Goal: Task Accomplishment & Management: Complete application form

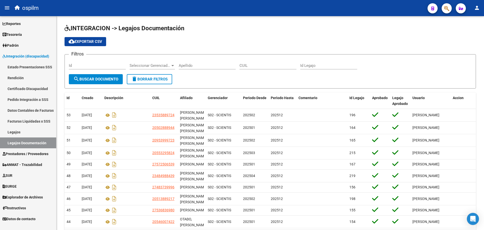
click at [34, 156] on span "Prestadores / Proveedores" at bounding box center [26, 154] width 46 height 6
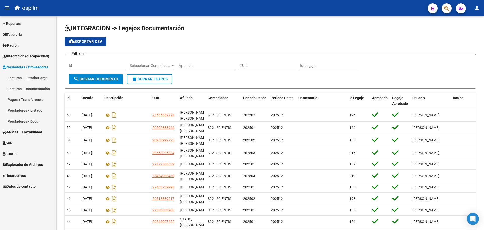
click at [22, 77] on link "Facturas - Listado/Carga" at bounding box center [28, 77] width 56 height 11
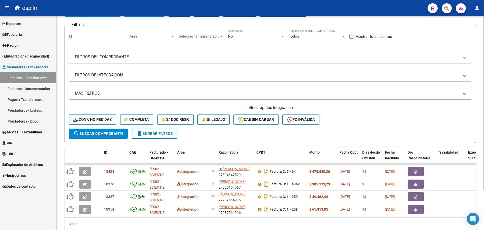
scroll to position [50, 0]
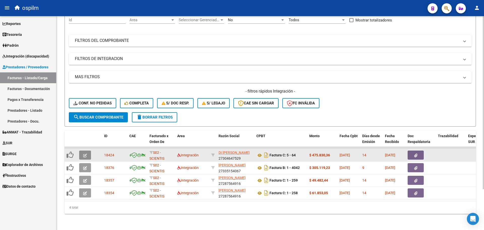
click at [84, 152] on button "button" at bounding box center [85, 154] width 12 height 9
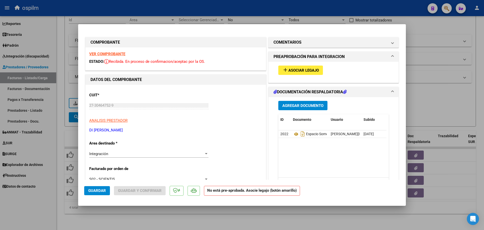
click at [116, 54] on strong "VER COMPROBANTE" at bounding box center [107, 54] width 36 height 5
click at [289, 69] on span "Asociar Legajo" at bounding box center [303, 70] width 30 height 5
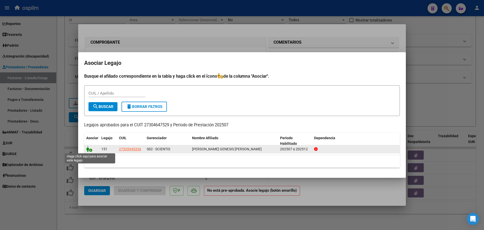
click at [87, 149] on icon at bounding box center [89, 149] width 6 height 6
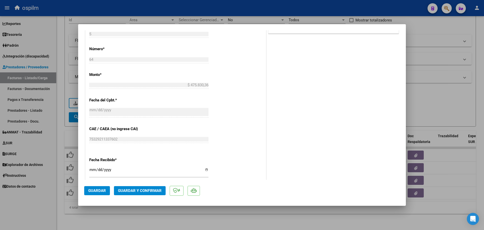
scroll to position [148, 0]
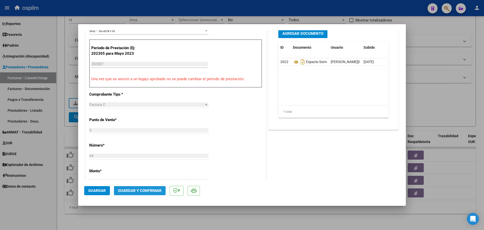
click at [153, 194] on button "Guardar y Confirmar" at bounding box center [140, 190] width 52 height 9
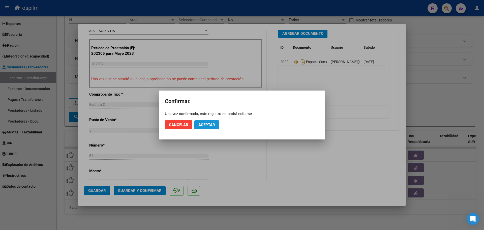
click at [209, 125] on span "Aceptar" at bounding box center [206, 124] width 17 height 5
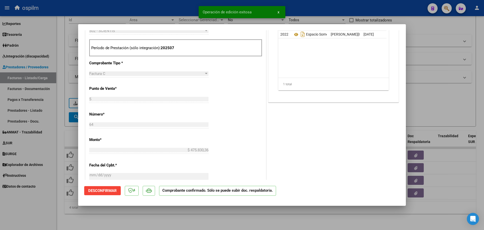
click at [148, 212] on div at bounding box center [242, 115] width 484 height 230
type input "$ 0,00"
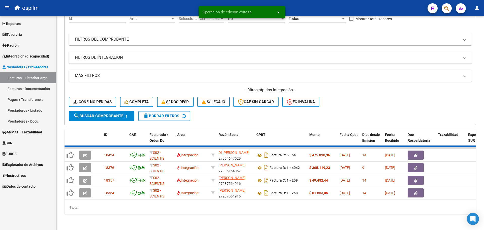
scroll to position [38, 0]
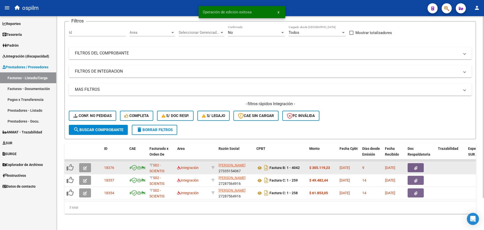
click at [83, 166] on icon "button" at bounding box center [85, 168] width 4 height 4
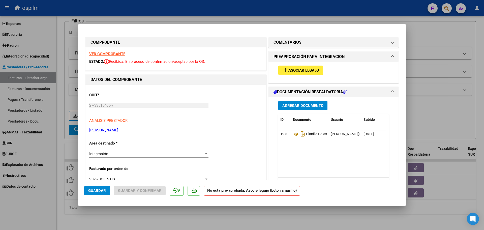
click at [120, 56] on div "VER COMPROBANTE ESTADO: Recibida. En proceso de confirmacion/aceptac por la OS." at bounding box center [175, 58] width 180 height 23
click at [120, 54] on strong "VER COMPROBANTE" at bounding box center [107, 54] width 36 height 5
click at [308, 69] on span "Asociar Legajo" at bounding box center [303, 70] width 30 height 5
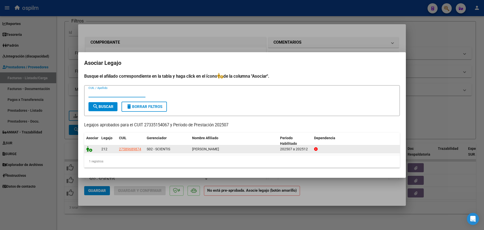
click at [86, 148] on datatable-body-cell at bounding box center [91, 149] width 15 height 8
click at [89, 149] on icon at bounding box center [89, 149] width 6 height 6
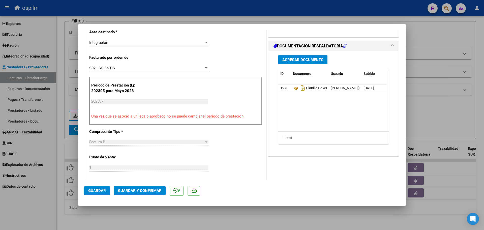
scroll to position [126, 0]
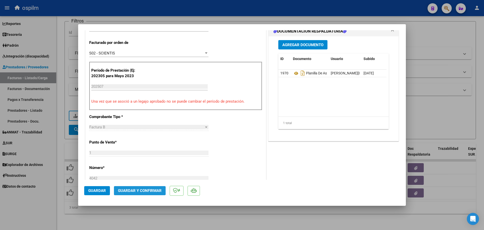
click at [134, 188] on span "Guardar y Confirmar" at bounding box center [140, 190] width 44 height 5
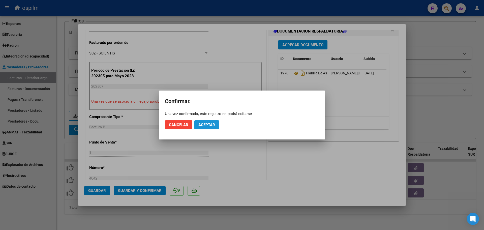
click at [206, 127] on button "Aceptar" at bounding box center [206, 124] width 25 height 9
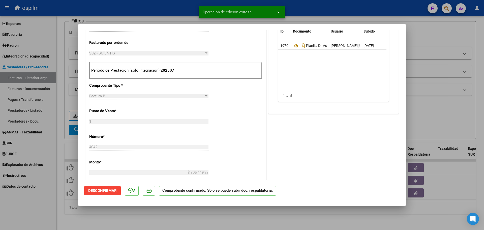
click at [33, 199] on div at bounding box center [242, 115] width 484 height 230
type input "$ 0,00"
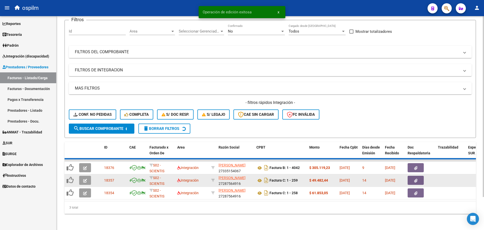
scroll to position [25, 0]
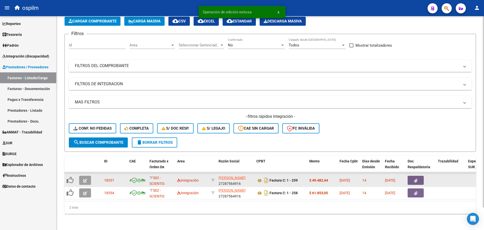
click at [83, 178] on button "button" at bounding box center [85, 180] width 12 height 9
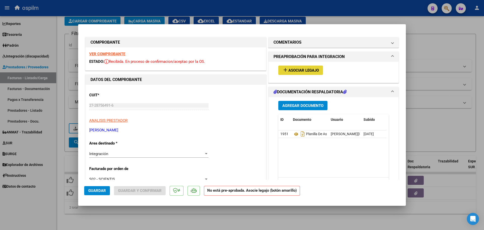
click at [292, 73] on button "add Asociar Legajo" at bounding box center [300, 69] width 45 height 9
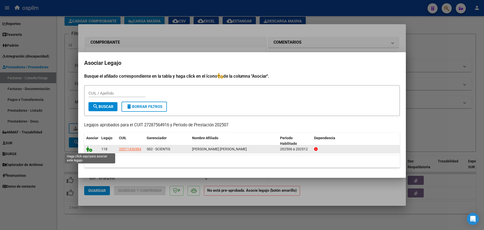
click at [89, 149] on icon at bounding box center [89, 149] width 6 height 6
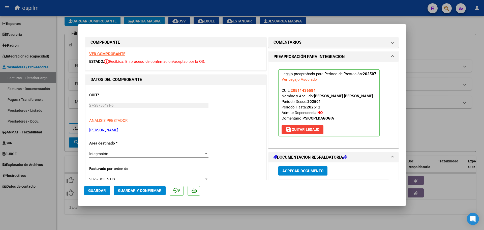
click at [126, 190] on span "Guardar y Confirmar" at bounding box center [140, 190] width 44 height 5
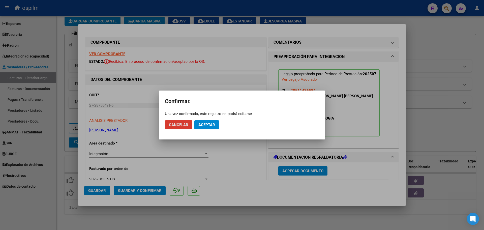
click at [265, 176] on div at bounding box center [242, 115] width 484 height 230
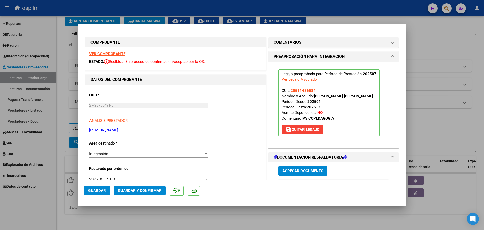
click at [124, 191] on span "Guardar y Confirmar" at bounding box center [140, 190] width 44 height 5
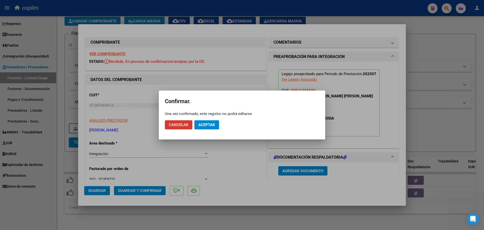
click at [209, 124] on span "Aceptar" at bounding box center [206, 124] width 17 height 5
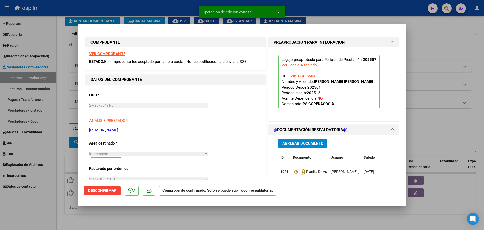
click at [182, 218] on div at bounding box center [242, 115] width 484 height 230
type input "$ 0,00"
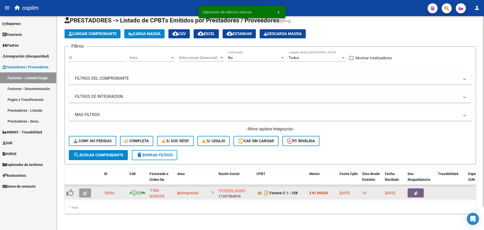
scroll to position [13, 0]
click at [85, 191] on icon "button" at bounding box center [85, 193] width 4 height 4
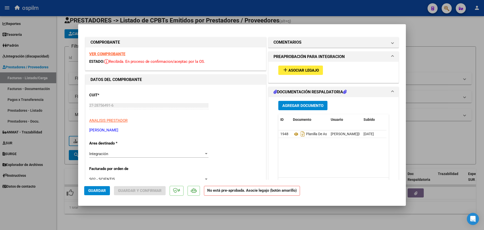
click at [120, 55] on strong "VER COMPROBANTE" at bounding box center [107, 54] width 36 height 5
click at [310, 72] on span "Asociar Legajo" at bounding box center [303, 70] width 30 height 5
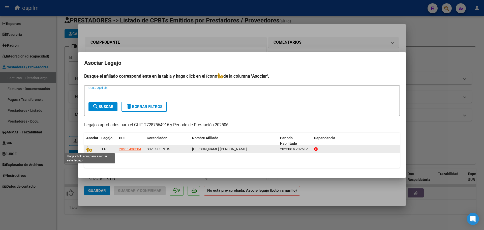
click at [86, 149] on datatable-body-cell at bounding box center [91, 149] width 15 height 8
click at [86, 149] on icon at bounding box center [89, 149] width 6 height 6
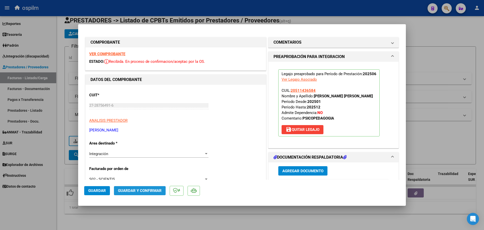
click at [123, 193] on span "Guardar y Confirmar" at bounding box center [140, 190] width 44 height 5
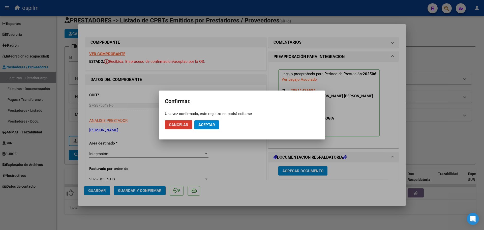
click at [202, 124] on span "Aceptar" at bounding box center [206, 124] width 17 height 5
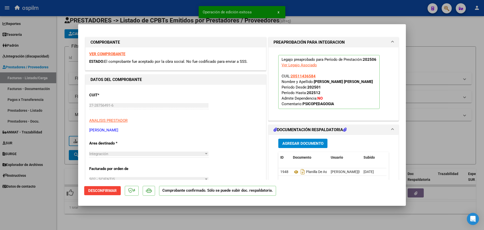
click at [169, 219] on div at bounding box center [242, 115] width 484 height 230
type input "$ 0,00"
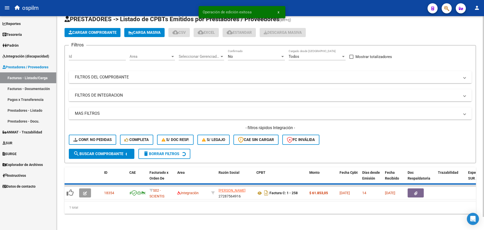
scroll to position [4, 0]
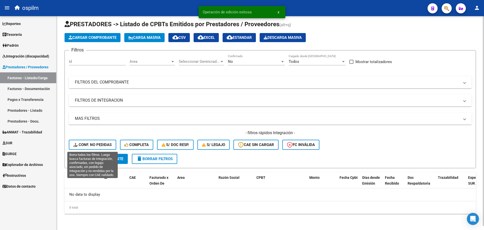
click at [86, 145] on span "Conf. no pedidas" at bounding box center [92, 144] width 38 height 5
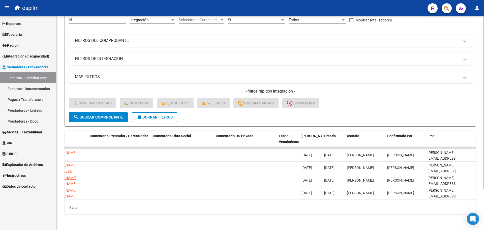
scroll to position [0, 0]
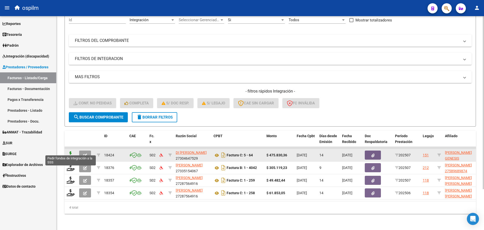
click at [68, 152] on icon at bounding box center [70, 154] width 8 height 7
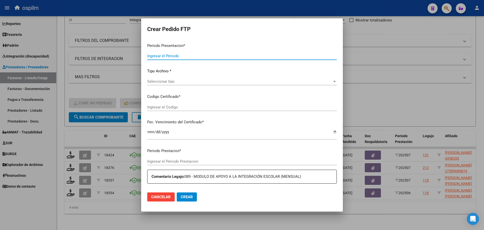
type input "202507"
type input "$ 475.830,36"
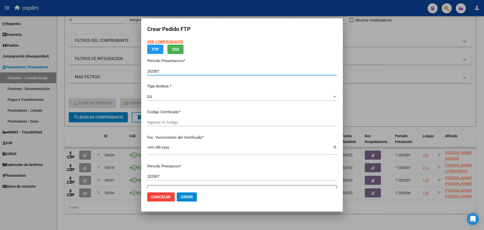
type input "ARG01000535945332021120920241209BS265"
type input "[DATE]"
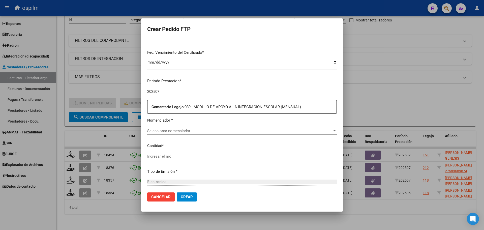
scroll to position [126, 0]
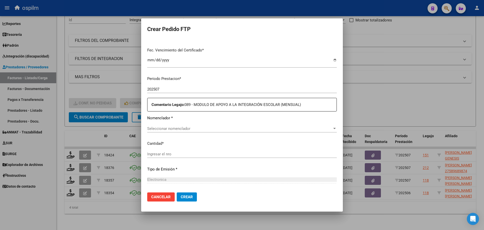
click at [186, 128] on span "Seleccionar nomenclador" at bounding box center [239, 128] width 185 height 5
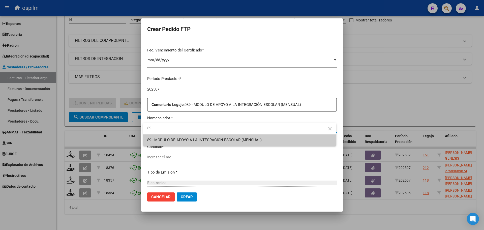
type input "89"
click at [126, 212] on div at bounding box center [242, 115] width 484 height 230
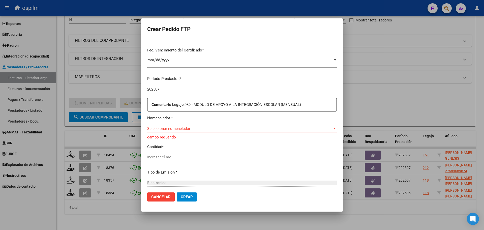
click at [164, 194] on button "Cancelar" at bounding box center [160, 196] width 27 height 9
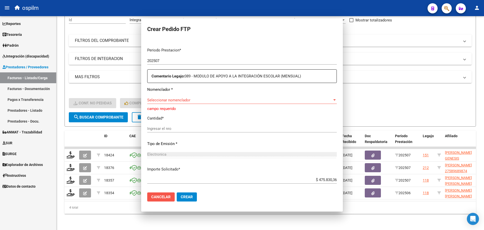
scroll to position [0, 0]
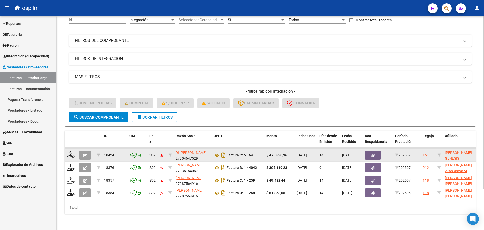
click at [85, 153] on icon "button" at bounding box center [85, 155] width 4 height 4
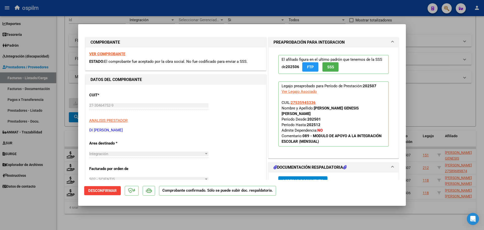
click at [114, 53] on strong "VER COMPROBANTE" at bounding box center [107, 54] width 36 height 5
click at [168, 220] on div at bounding box center [242, 115] width 484 height 230
type input "$ 0,00"
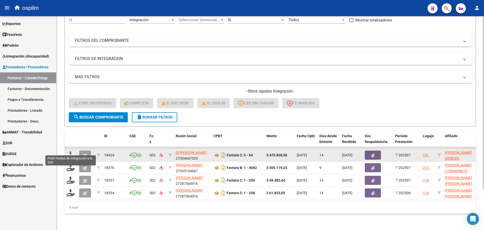
click at [70, 151] on icon at bounding box center [70, 154] width 8 height 7
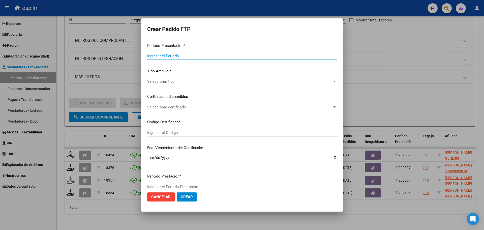
type input "202507"
type input "$ 475.830,36"
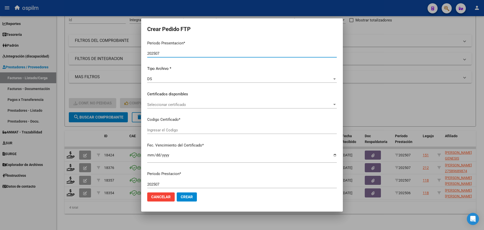
type input "ARG01000535945332021120920241209BS265"
type input "[DATE]"
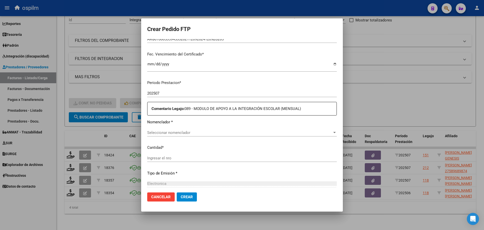
scroll to position [126, 0]
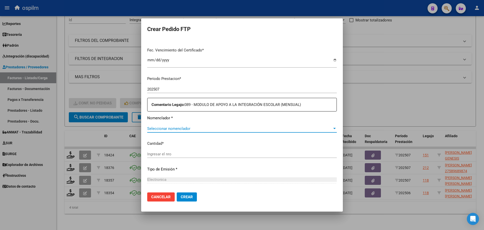
click at [186, 128] on span "Seleccionar nomenclador" at bounding box center [239, 128] width 185 height 5
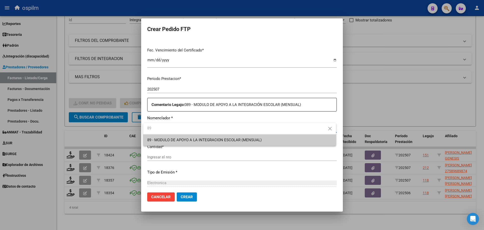
type input "89"
click at [189, 142] on span "89 - MODULO DE APOYO A LA INTEGRACION ESCOLAR (MENSUAL)" at bounding box center [239, 139] width 185 height 11
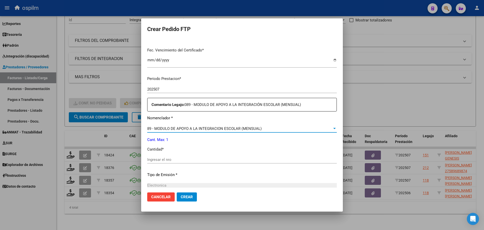
click at [186, 159] on input "Ingresar el nro" at bounding box center [241, 159] width 189 height 5
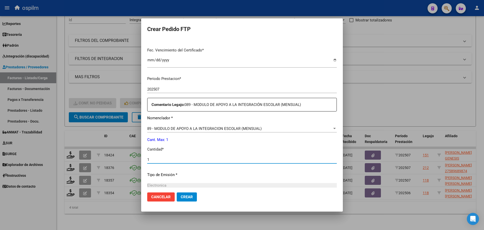
type input "1"
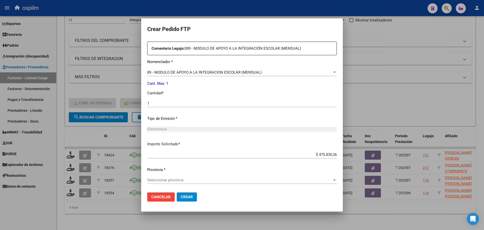
click at [183, 182] on div "Seleccionar provincia Seleccionar provincia" at bounding box center [241, 180] width 189 height 8
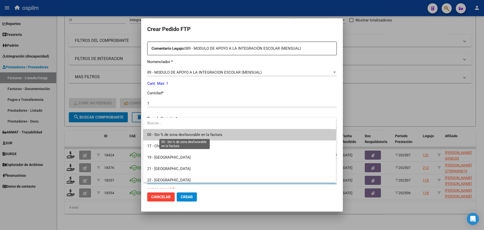
click at [182, 132] on span "00 - Sin % de zona desfavorable en la factura" at bounding box center [184, 134] width 75 height 5
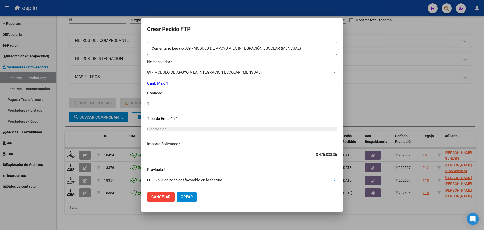
click at [190, 196] on span "Crear" at bounding box center [187, 196] width 12 height 5
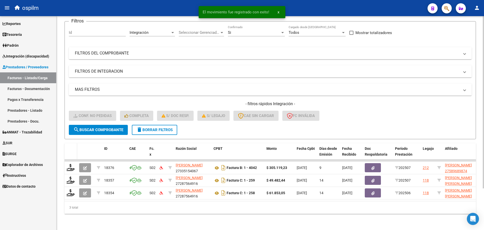
scroll to position [38, 0]
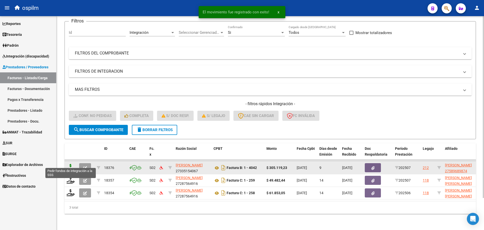
click at [70, 164] on icon at bounding box center [70, 167] width 8 height 7
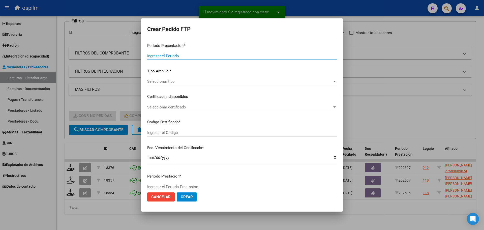
type input "202507"
type input "$ 305.119,23"
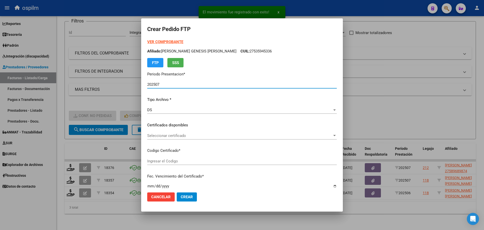
type input "ARG0200058969872024112120271121BUE427"
type input "[DATE]"
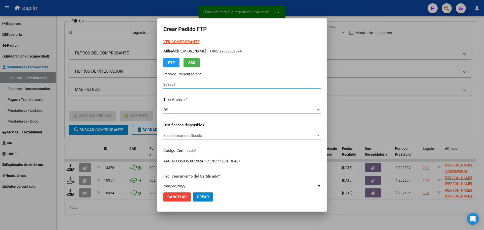
click at [179, 42] on strong "VER COMPROBANTE" at bounding box center [181, 42] width 36 height 5
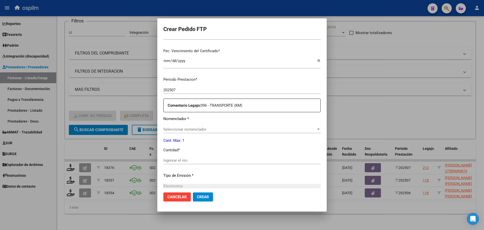
scroll to position [126, 0]
click at [193, 130] on span "Seleccionar nomenclador" at bounding box center [239, 128] width 153 height 5
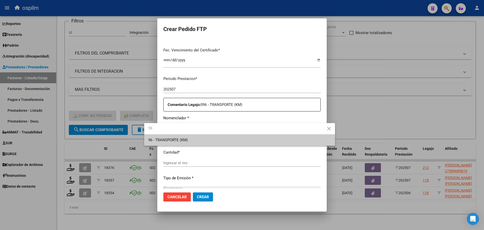
type input "96"
click at [193, 139] on span "96 - TRANSPORTE (KM)" at bounding box center [239, 139] width 183 height 11
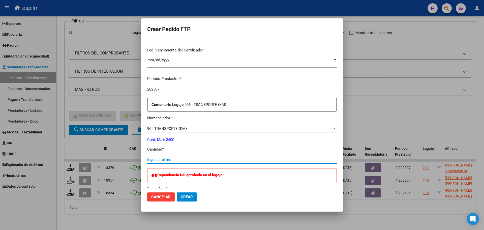
click at [196, 159] on input "Ingresar el nro" at bounding box center [241, 159] width 189 height 5
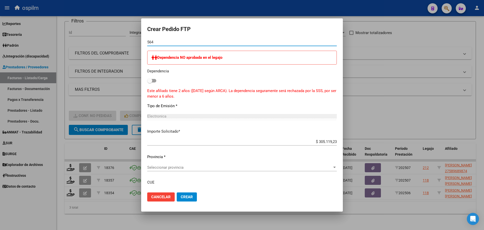
scroll to position [282, 0]
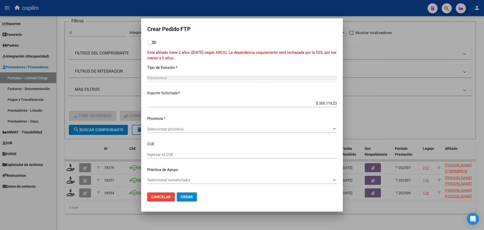
type input "564"
click at [281, 133] on div "Seleccionar provincia Seleccionar provincia" at bounding box center [241, 131] width 189 height 12
click at [281, 128] on span "Seleccionar provincia" at bounding box center [239, 129] width 185 height 5
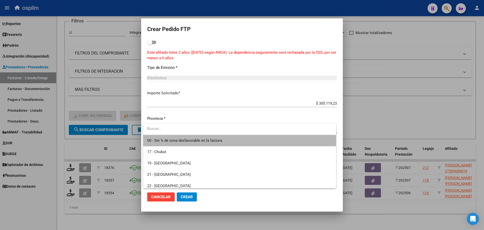
click at [245, 141] on span "00 - Sin % de zona desfavorable en la factura" at bounding box center [239, 140] width 185 height 11
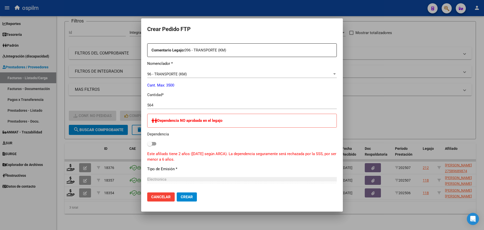
scroll to position [156, 0]
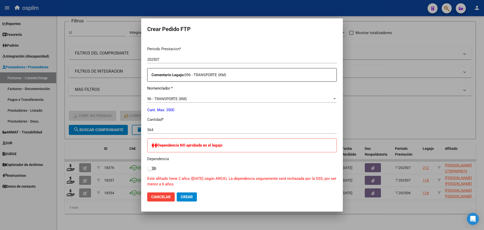
click at [186, 198] on span "Crear" at bounding box center [187, 196] width 12 height 5
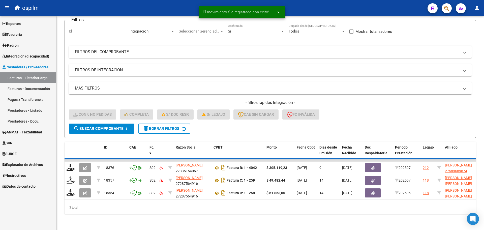
scroll to position [25, 0]
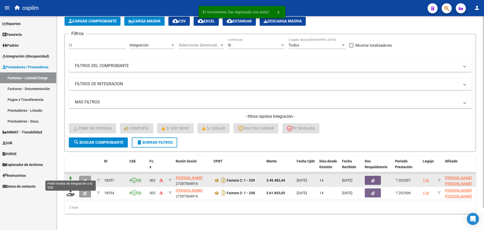
click at [72, 176] on icon at bounding box center [70, 179] width 8 height 7
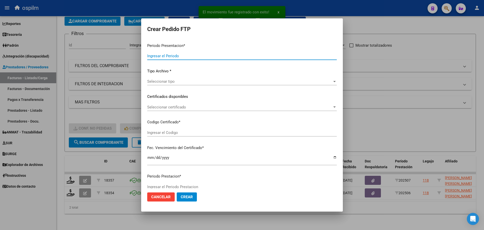
type input "202507"
type input "$ 49.482,44"
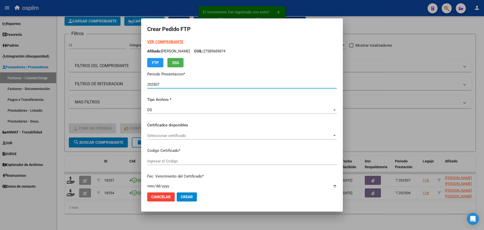
type input "ARG02000511436582017010420220104BS309"
type input "[DATE]"
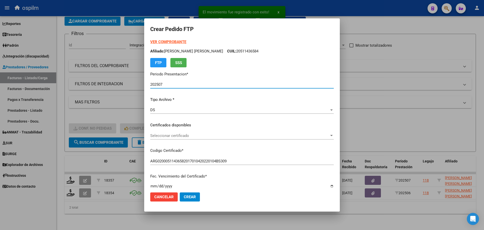
click at [161, 41] on strong "VER COMPROBANTE" at bounding box center [168, 42] width 36 height 5
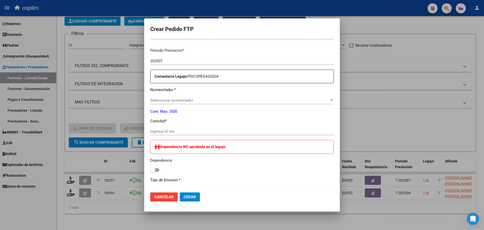
scroll to position [157, 0]
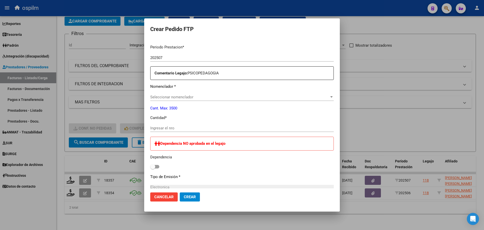
click at [176, 96] on span "Seleccionar nomenclador" at bounding box center [239, 97] width 179 height 5
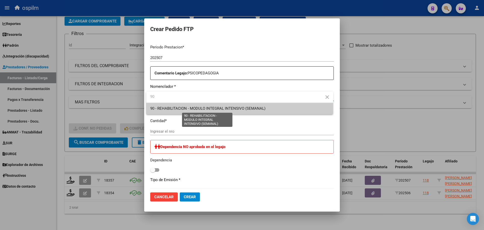
type input "90"
click at [177, 107] on span "90 - REHABILITACION - MODULO INTEGRAL INTENSIVO (SEMANAL)" at bounding box center [207, 108] width 115 height 5
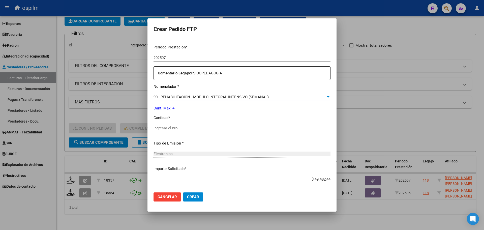
click at [181, 127] on input "Ingresar el nro" at bounding box center [241, 128] width 177 height 5
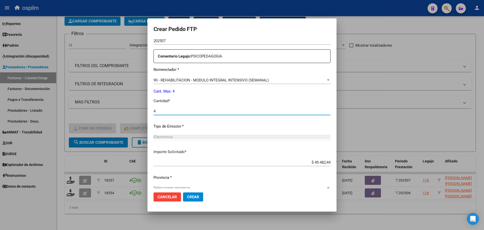
scroll to position [182, 0]
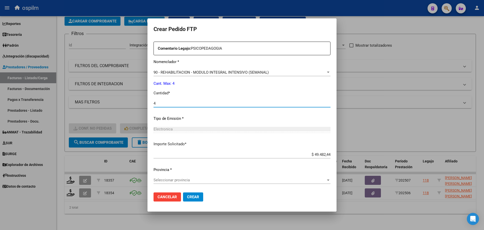
type input "4"
click at [208, 181] on span "Seleccionar provincia" at bounding box center [239, 180] width 172 height 5
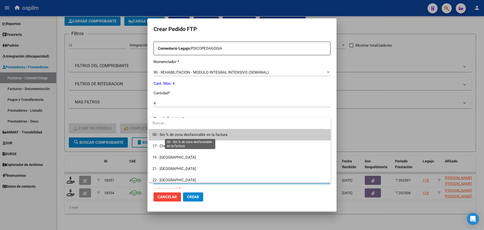
click at [184, 135] on span "00 - Sin % de zona desfavorable en la factura" at bounding box center [189, 134] width 75 height 5
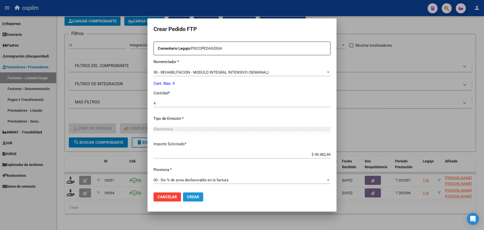
click at [188, 196] on span "Crear" at bounding box center [193, 196] width 12 height 5
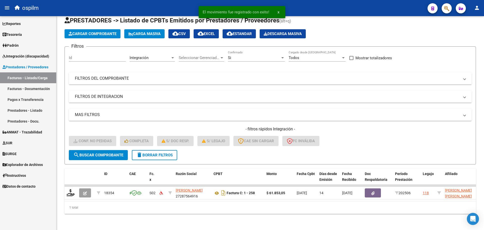
scroll to position [13, 0]
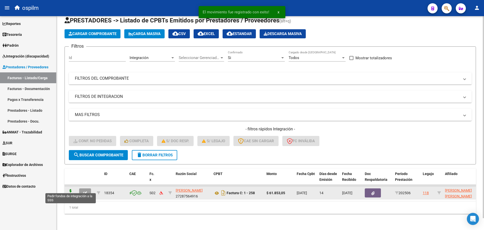
click at [69, 189] on icon at bounding box center [70, 192] width 8 height 7
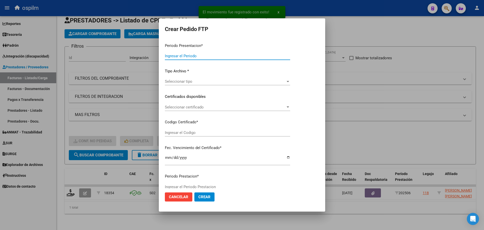
type input "202507"
type input "202506"
type input "$ 61.853,05"
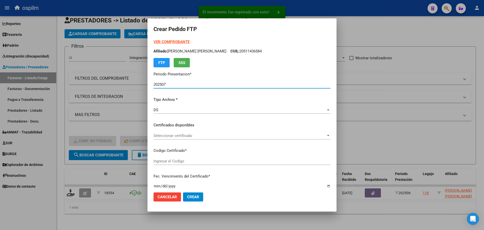
type input "ARG02000511436582017010420220104BS309"
type input "[DATE]"
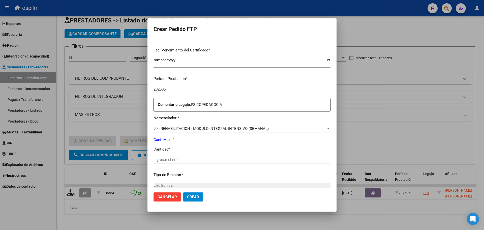
scroll to position [0, 0]
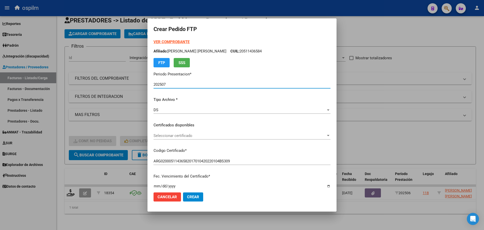
click at [174, 40] on strong "VER COMPROBANTE" at bounding box center [171, 42] width 36 height 5
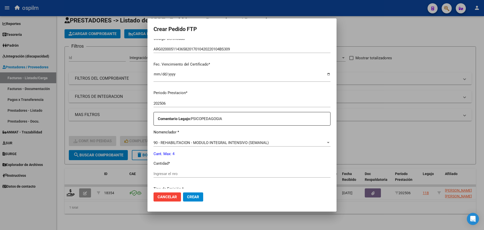
scroll to position [126, 0]
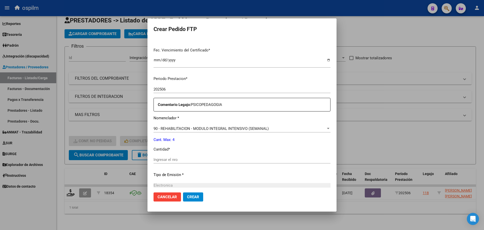
click at [202, 161] on input "Ingresar el nro" at bounding box center [241, 159] width 177 height 5
type input "4"
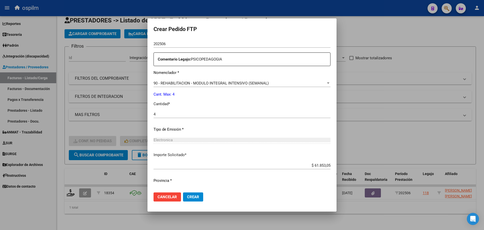
scroll to position [182, 0]
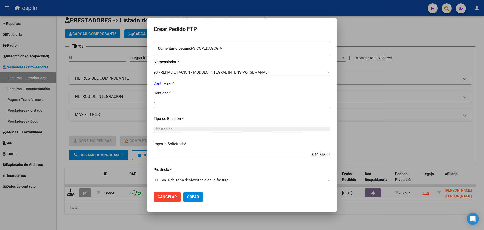
click at [198, 198] on button "Crear" at bounding box center [193, 196] width 20 height 9
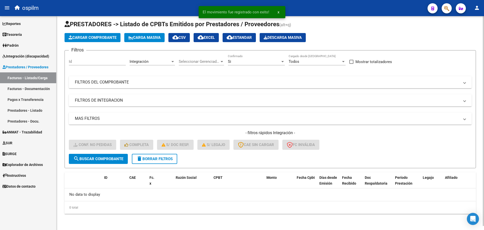
scroll to position [4, 0]
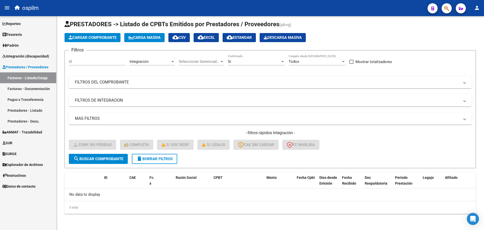
click at [20, 77] on link "Facturas - Listado/Carga" at bounding box center [28, 77] width 56 height 11
click at [41, 58] on span "Integración (discapacidad)" at bounding box center [26, 56] width 47 height 6
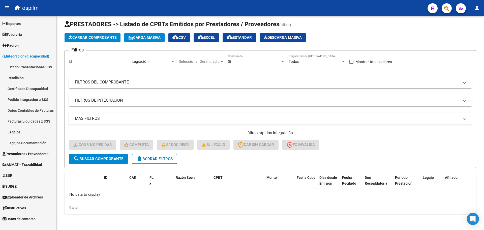
click at [39, 99] on link "Pedido Integración a SSS" at bounding box center [28, 99] width 56 height 11
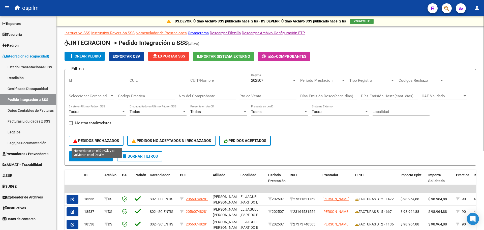
click at [106, 142] on span "PEDIDOS RECHAZADOS" at bounding box center [96, 140] width 46 height 5
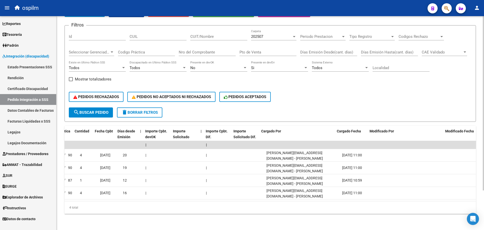
scroll to position [0, 522]
